Goal: Check status: Check status

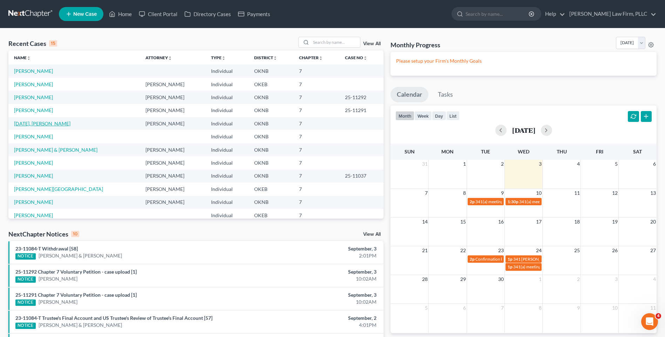
click at [35, 125] on link "[DATE], [PERSON_NAME]" at bounding box center [42, 124] width 56 height 6
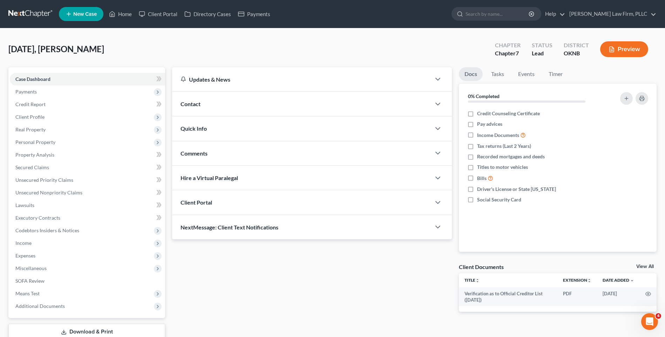
click at [308, 52] on div "[DATE], [PERSON_NAME] Upgraded Chapter Chapter 7 Status Lead District OKNB Prev…" at bounding box center [332, 52] width 648 height 30
click at [37, 13] on link at bounding box center [30, 14] width 45 height 13
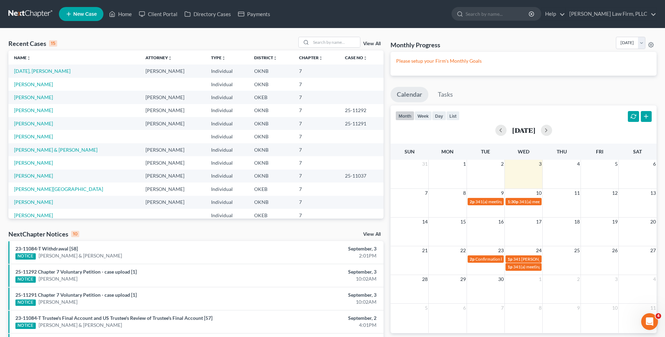
click at [339, 78] on td at bounding box center [361, 84] width 44 height 13
click at [341, 72] on td at bounding box center [361, 70] width 44 height 13
click at [33, 71] on link "[DATE], [PERSON_NAME]" at bounding box center [42, 71] width 56 height 6
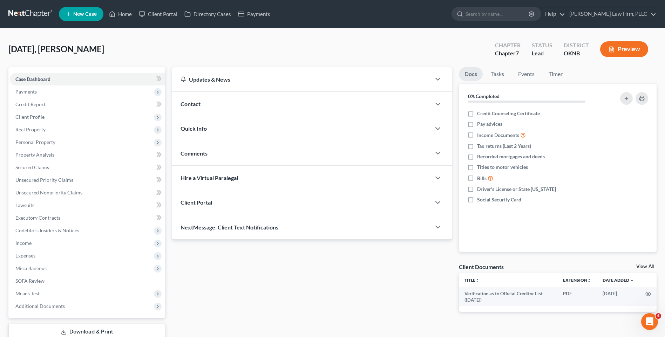
click at [530, 238] on div "Nothing here yet! Credit Counseling Certificate Pay advices Income Documents Ta…" at bounding box center [558, 180] width 198 height 144
click at [454, 240] on div "Updates & News × Oklahoma Northern District Notes Take a look at NextChapter's …" at bounding box center [312, 195] width 287 height 256
click at [145, 59] on div "[DATE], [PERSON_NAME] Upgraded Chapter Chapter 7 Status Lead District OKNB Prev…" at bounding box center [332, 52] width 648 height 30
